Goal: Task Accomplishment & Management: Use online tool/utility

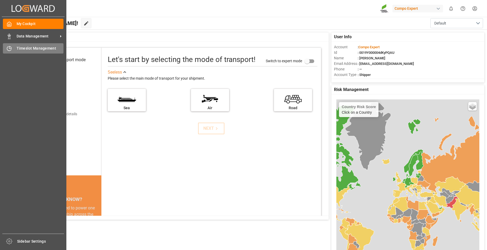
click at [15, 50] on div "Timeslot Management Timeslot Management" at bounding box center [33, 48] width 61 height 10
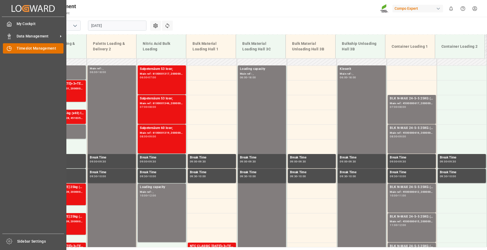
scroll to position [179, 0]
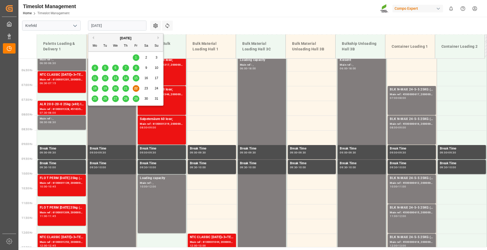
click at [127, 23] on input "[DATE]" at bounding box center [117, 26] width 59 height 10
click at [95, 99] on span "25" at bounding box center [94, 99] width 3 height 4
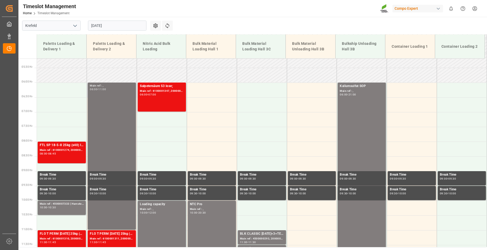
scroll to position [153, 0]
click at [117, 25] on input "[DATE]" at bounding box center [117, 26] width 59 height 10
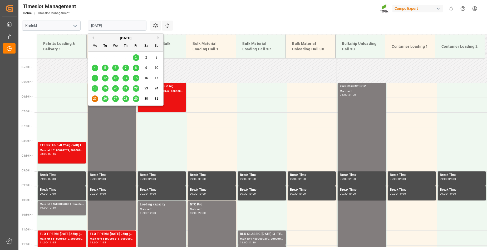
click at [106, 98] on span "26" at bounding box center [104, 99] width 3 height 4
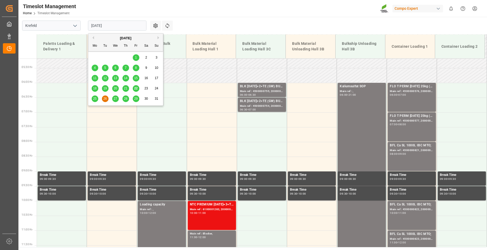
click at [121, 27] on input "[DATE]" at bounding box center [117, 26] width 59 height 10
click at [137, 88] on span "22" at bounding box center [135, 88] width 3 height 4
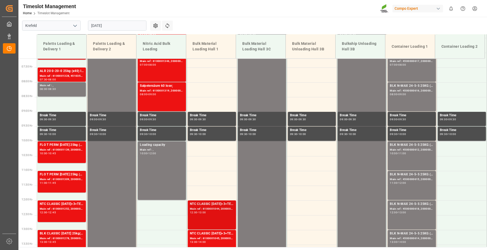
scroll to position [179, 0]
